Goal: Navigation & Orientation: Go to known website

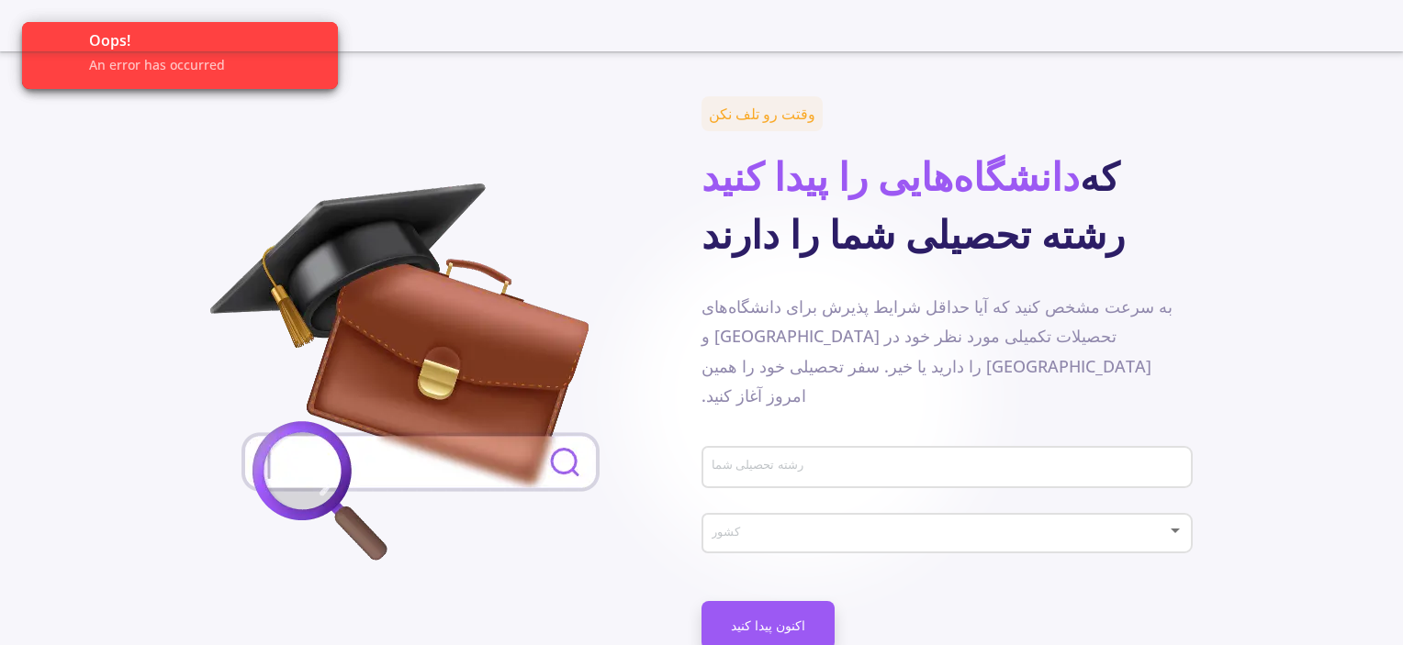
scroll to position [826, 0]
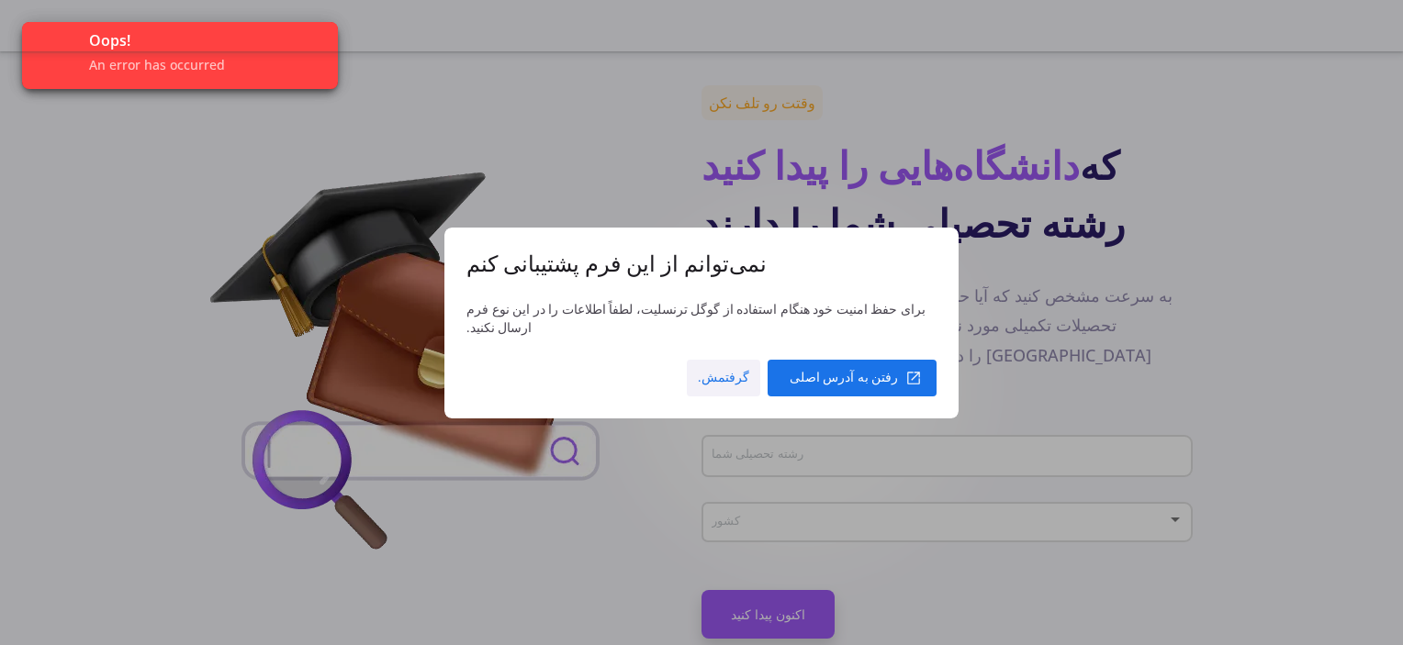
click at [736, 375] on span at bounding box center [723, 378] width 73 height 44
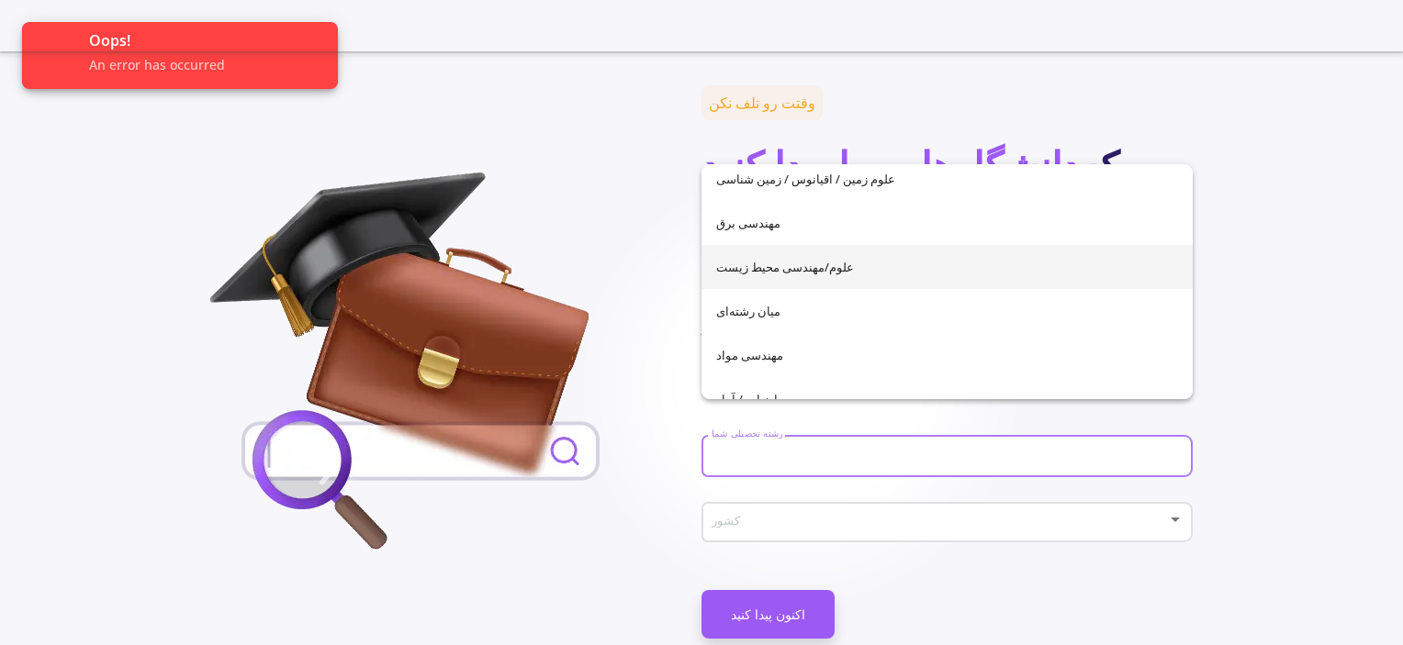
scroll to position [367, 0]
